Goal: Task Accomplishment & Management: Use online tool/utility

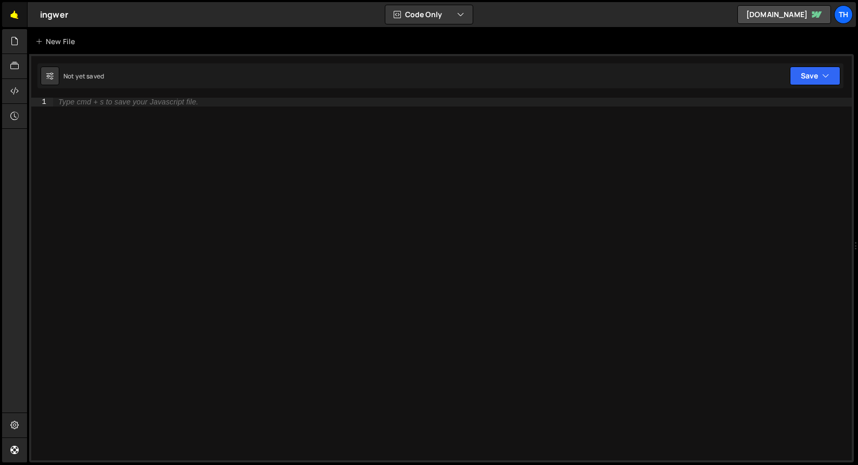
click at [18, 7] on link "🤙" at bounding box center [14, 14] width 25 height 25
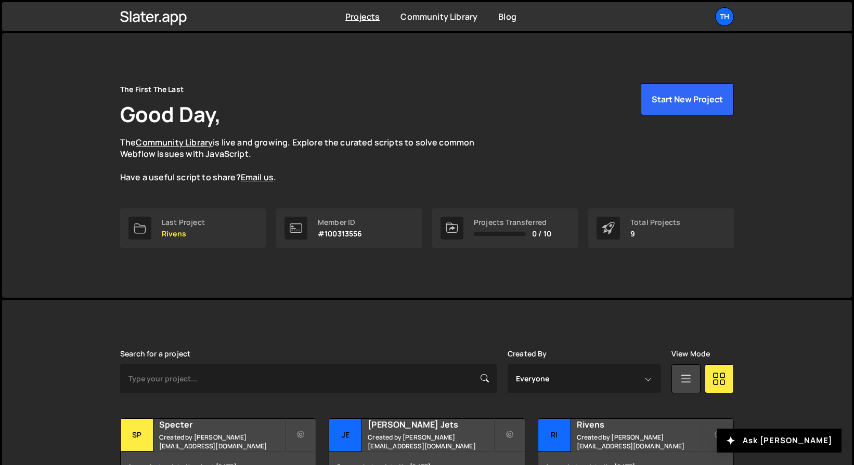
scroll to position [213, 0]
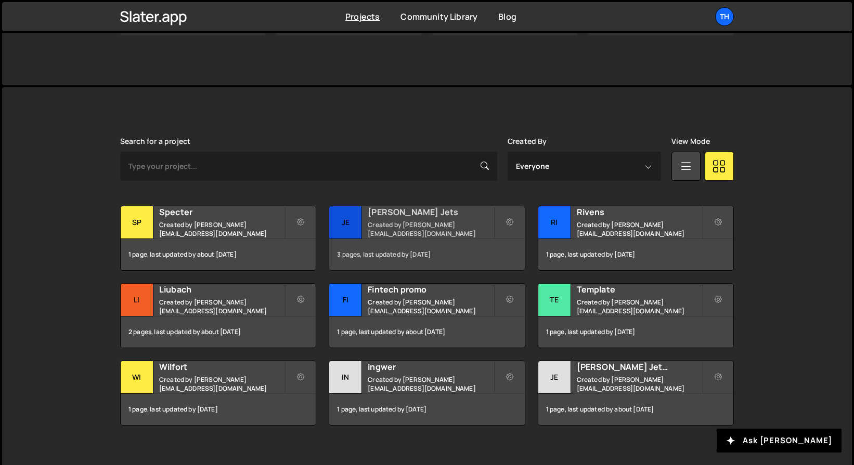
click at [447, 225] on small "Created by ivanchopei@thefirstthelast.agency" at bounding box center [430, 229] width 125 height 18
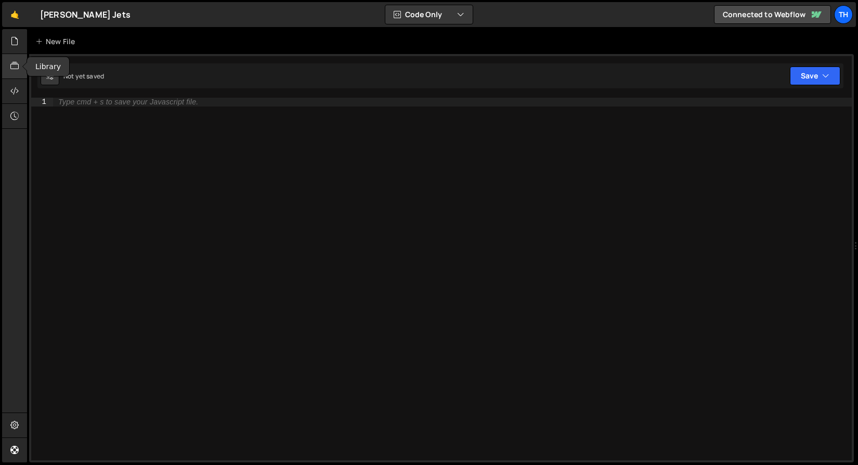
click at [2, 67] on div at bounding box center [14, 66] width 25 height 25
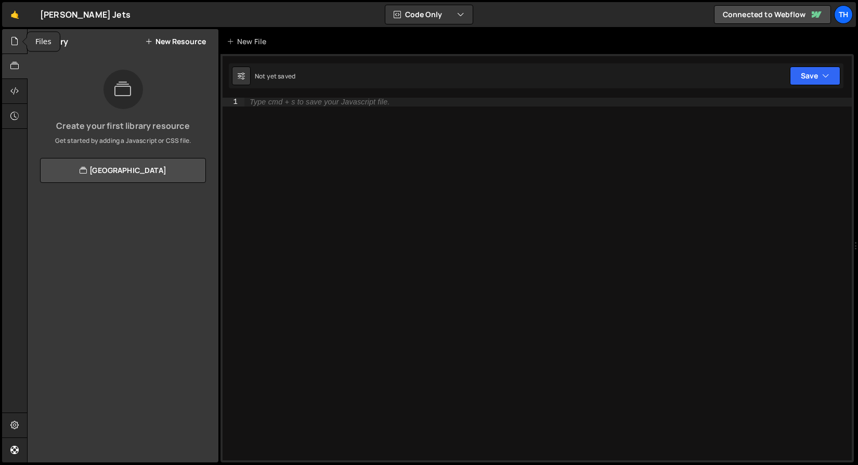
click at [15, 48] on div at bounding box center [14, 41] width 25 height 25
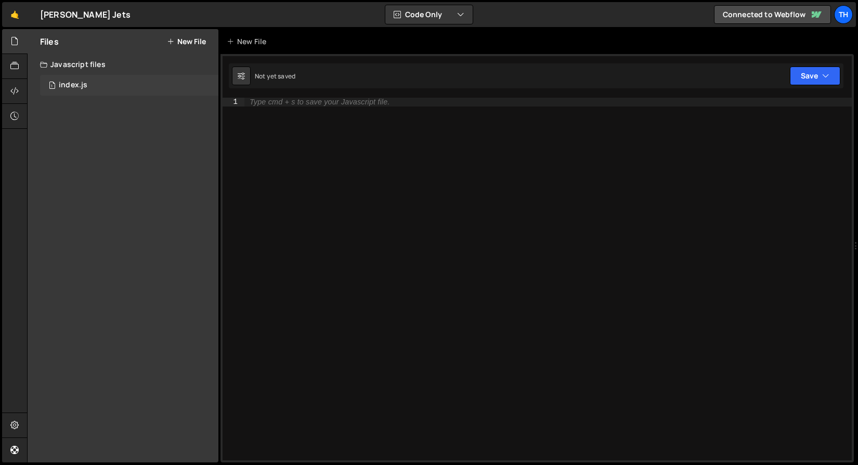
click at [82, 90] on div "1 index.js 0" at bounding box center [129, 85] width 178 height 21
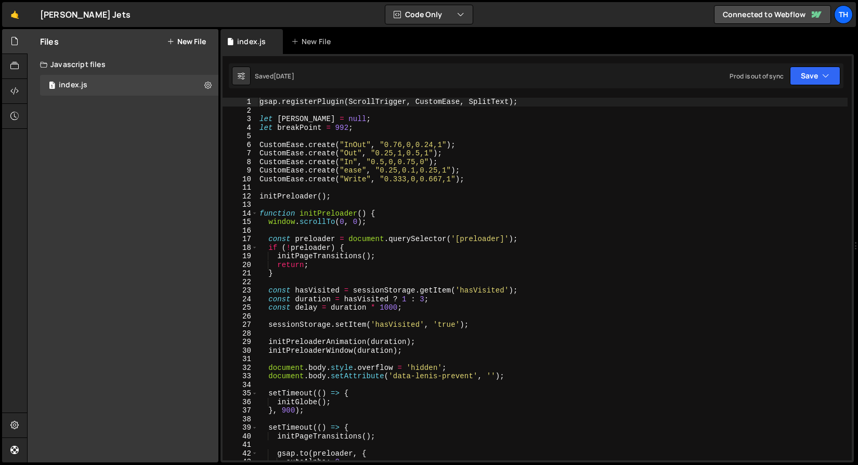
scroll to position [2181, 0]
click at [254, 211] on span at bounding box center [255, 213] width 6 height 9
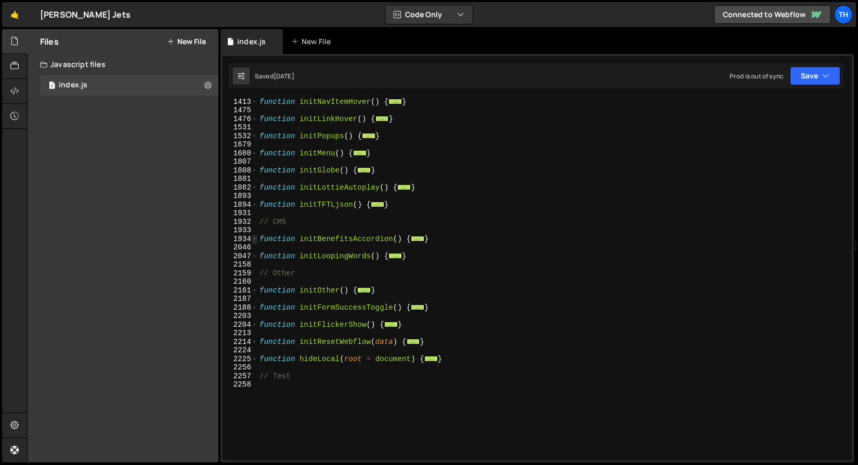
scroll to position [536, 0]
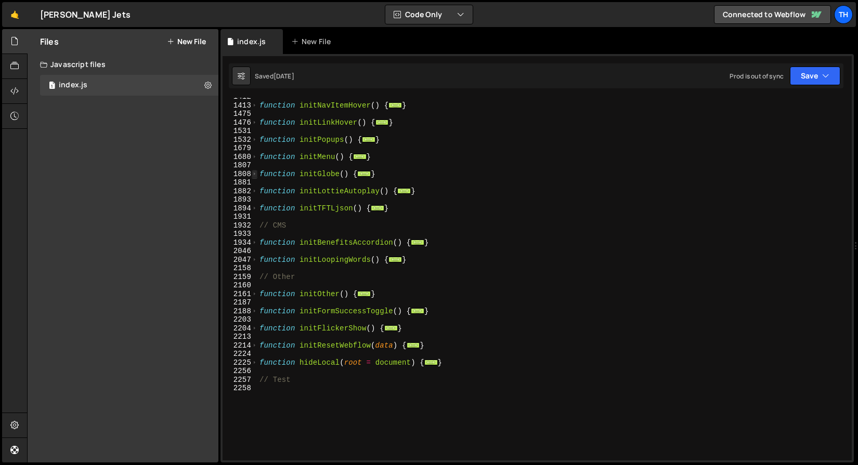
click at [257, 173] on span at bounding box center [255, 174] width 6 height 9
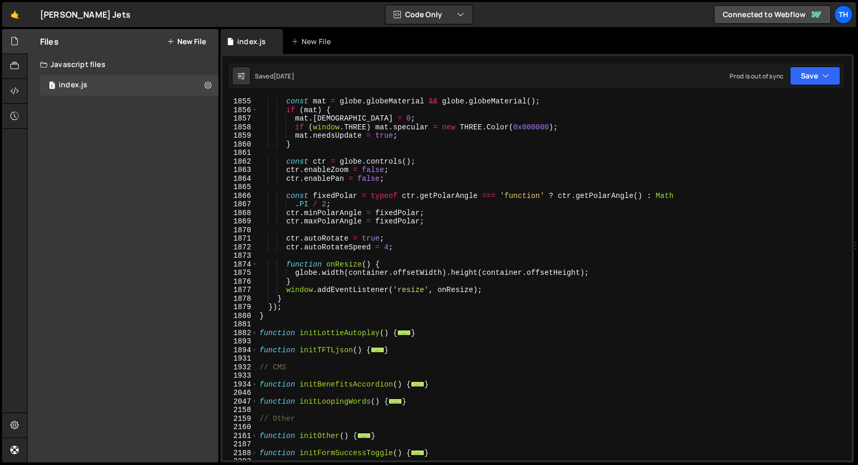
scroll to position [783, 0]
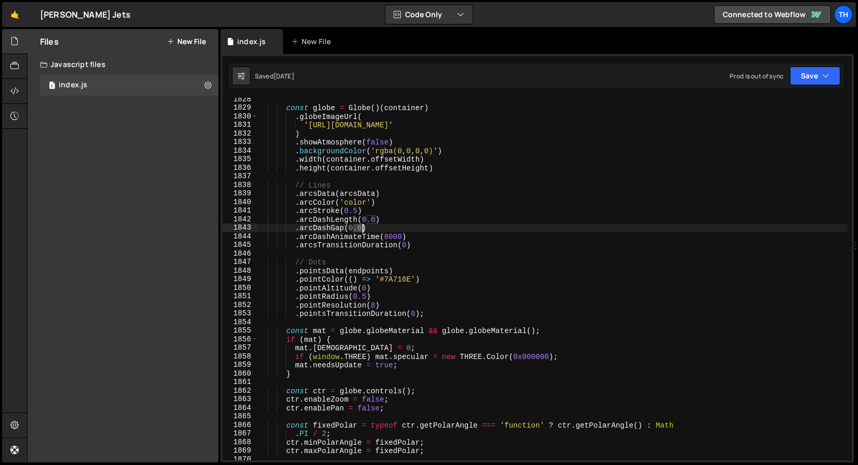
click at [361, 230] on div "const globe = Globe ( ) ( container ) . globeImageUrl ( 'https://cdn.prod.websi…" at bounding box center [552, 285] width 590 height 380
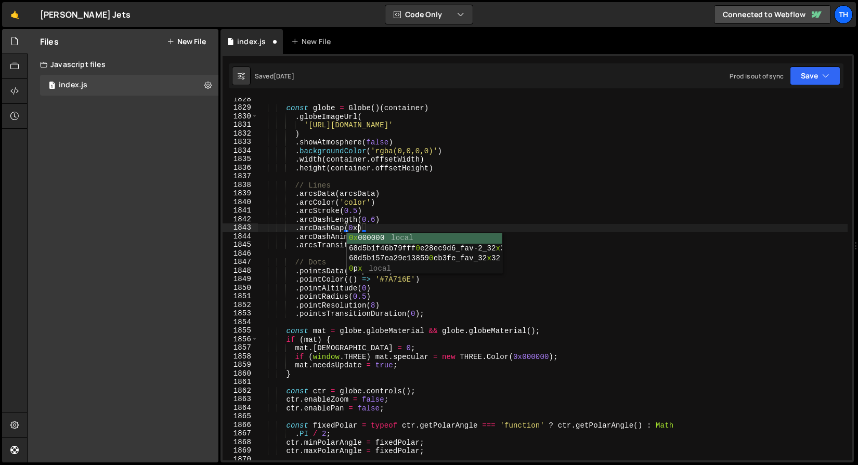
scroll to position [0, 6]
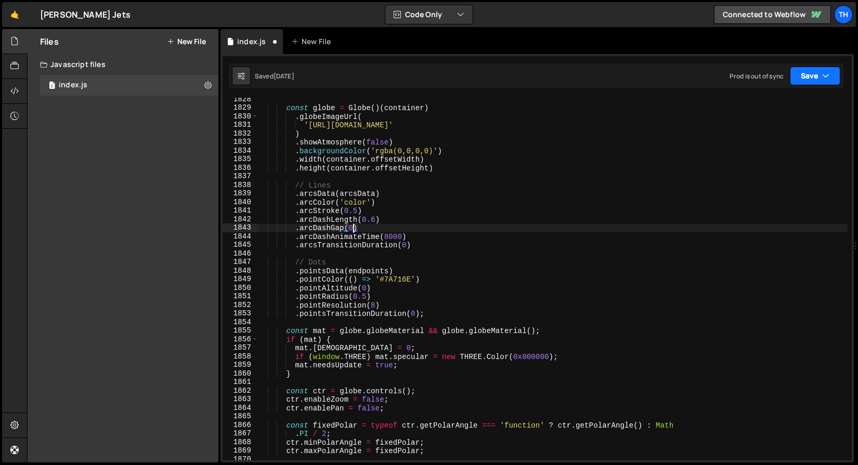
click at [811, 68] on button "Save" at bounding box center [815, 76] width 50 height 19
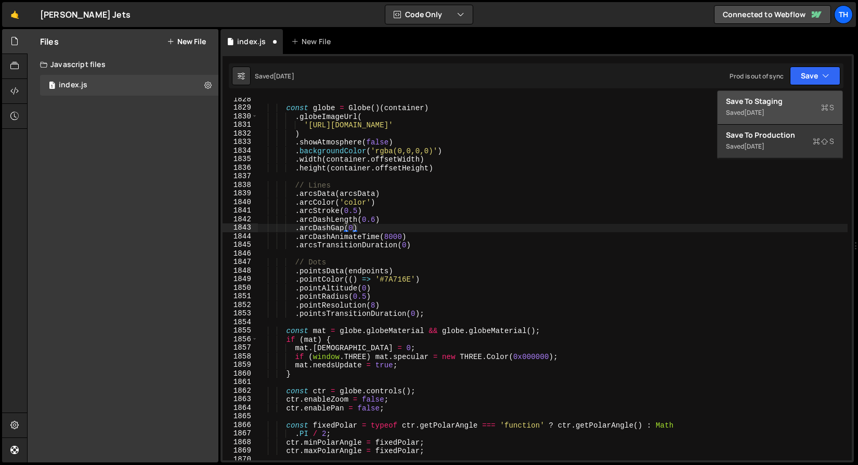
click at [800, 96] on button "Save to Staging S Saved 1 day ago" at bounding box center [779, 108] width 125 height 34
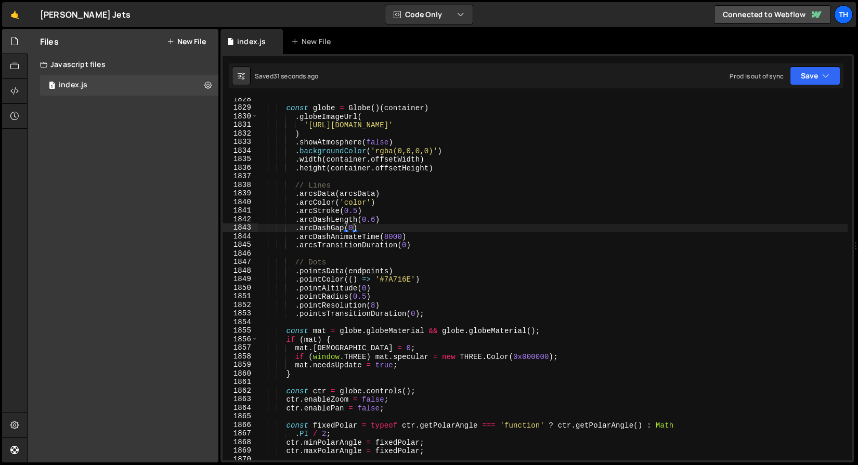
scroll to position [1260, 0]
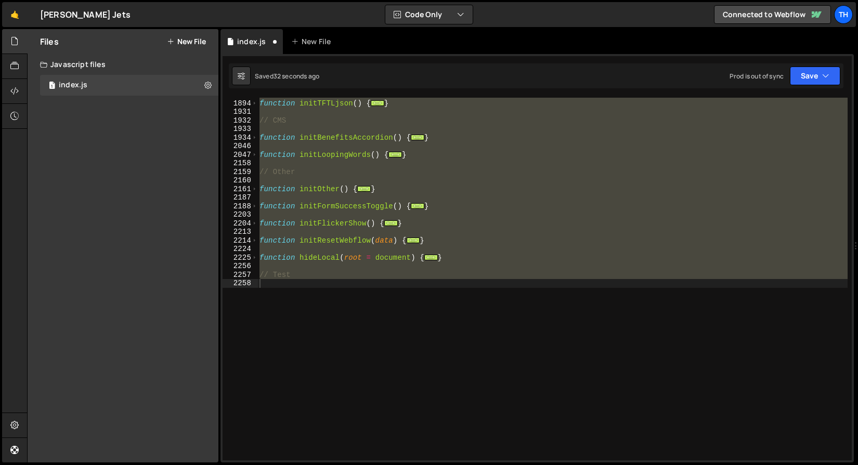
type textarea "// Test"
click at [397, 177] on div "function initTFTLjson ( ) { ... } // CMS function initBenefitsAccordion ( ) { .…" at bounding box center [552, 279] width 590 height 363
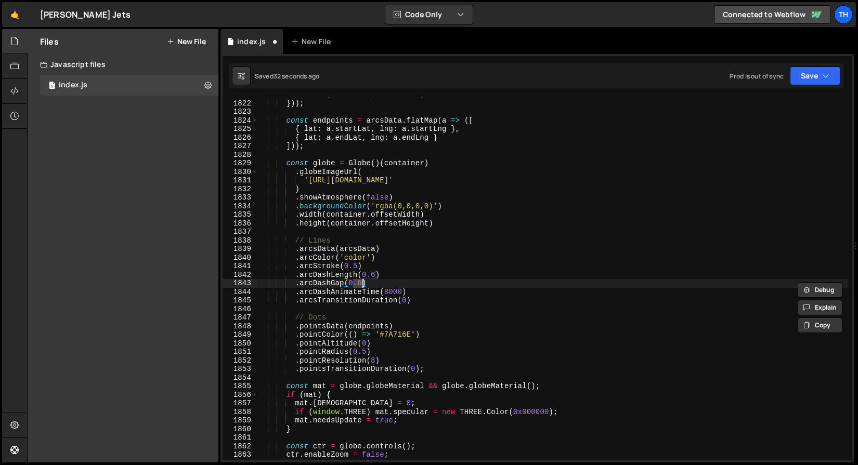
scroll to position [728, 0]
click at [364, 282] on div "color : [ '#7A716E' , '#7A716E' ] })) ; const endpoints = arcsData . flatMap ( …" at bounding box center [552, 279] width 590 height 363
click at [360, 282] on div "color : [ '#7A716E' , '#7A716E' ] })) ; const endpoints = arcsData . flatMap ( …" at bounding box center [552, 280] width 590 height 380
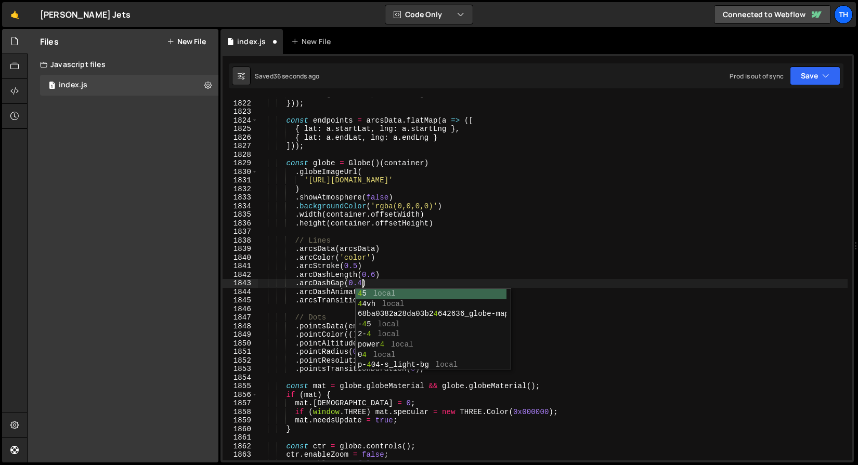
scroll to position [0, 7]
click at [447, 279] on div "color : [ '#7A716E' , '#7A716E' ] })) ; const endpoints = arcsData . flatMap ( …" at bounding box center [552, 280] width 590 height 380
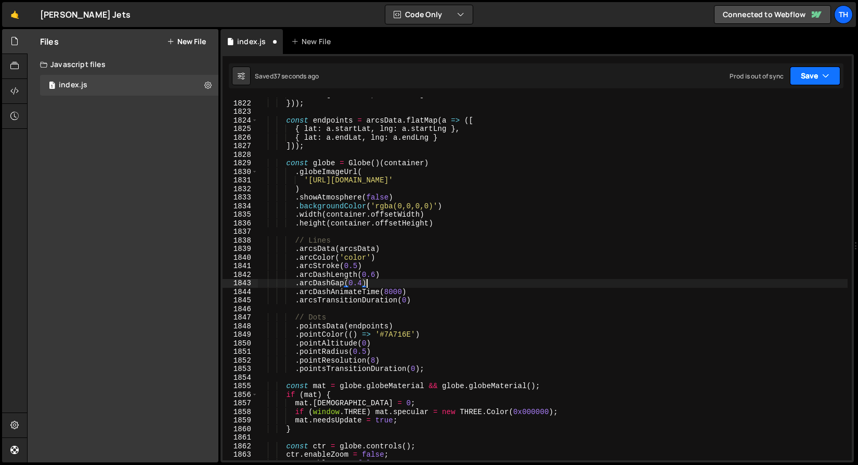
type textarea ".arcDashGap(0.4)"
click at [826, 68] on button "Save" at bounding box center [815, 76] width 50 height 19
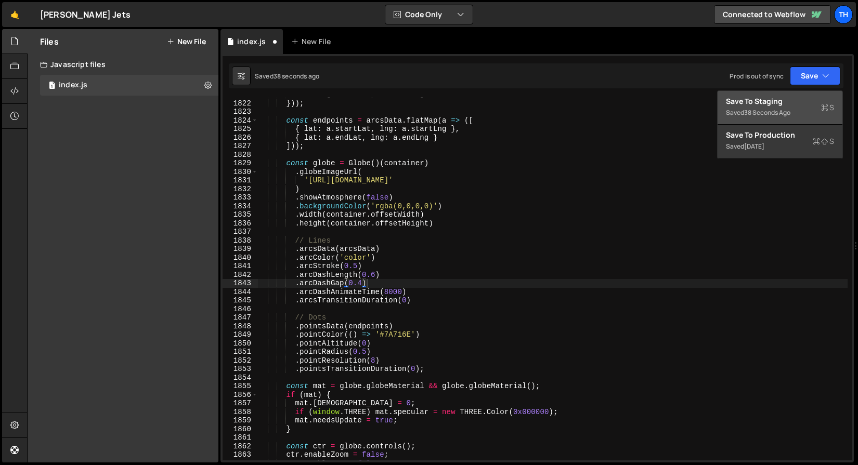
click at [804, 92] on button "Save to Staging S Saved 38 seconds ago" at bounding box center [779, 108] width 125 height 34
